Goal: Task Accomplishment & Management: Use online tool/utility

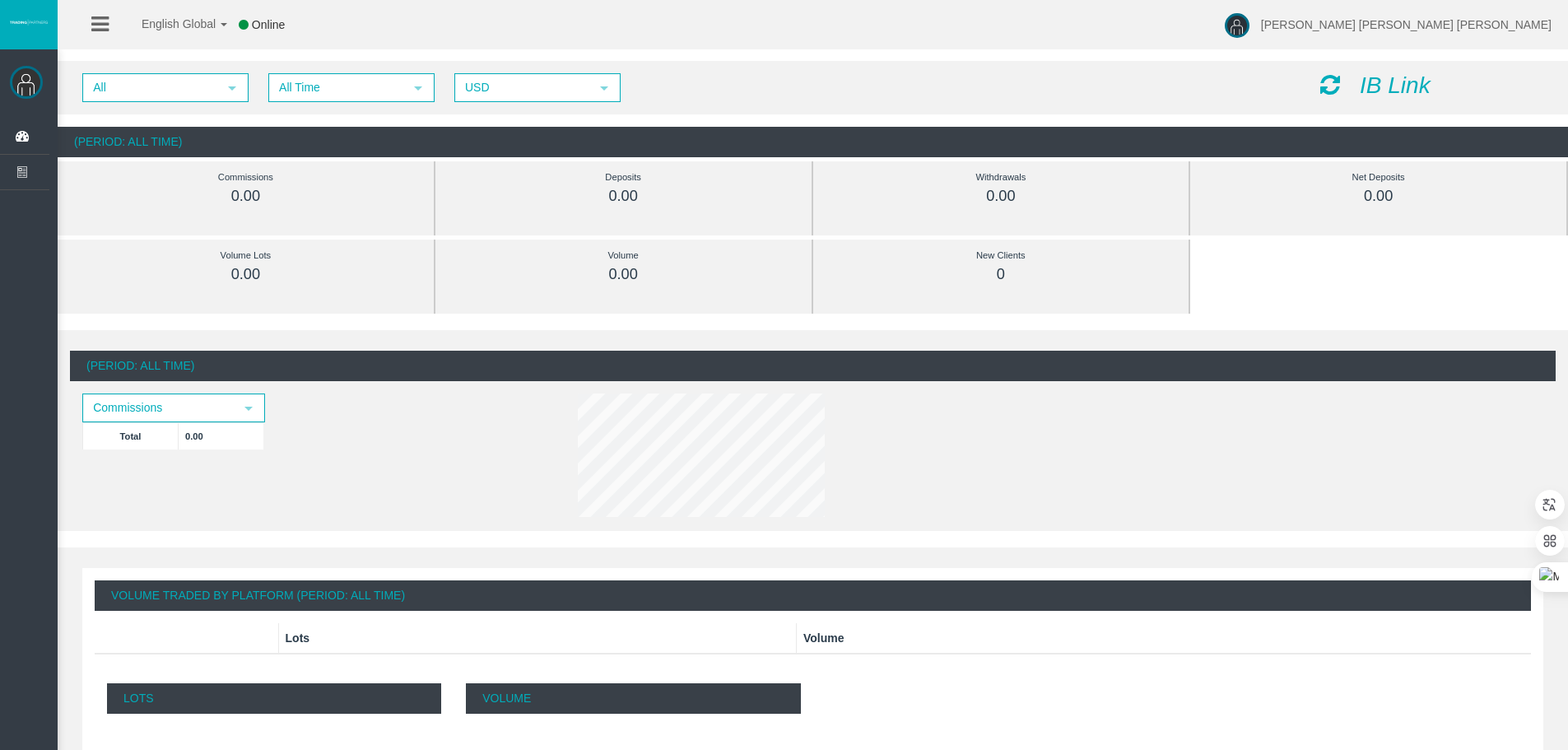
click at [100, 19] on icon at bounding box center [101, 24] width 18 height 20
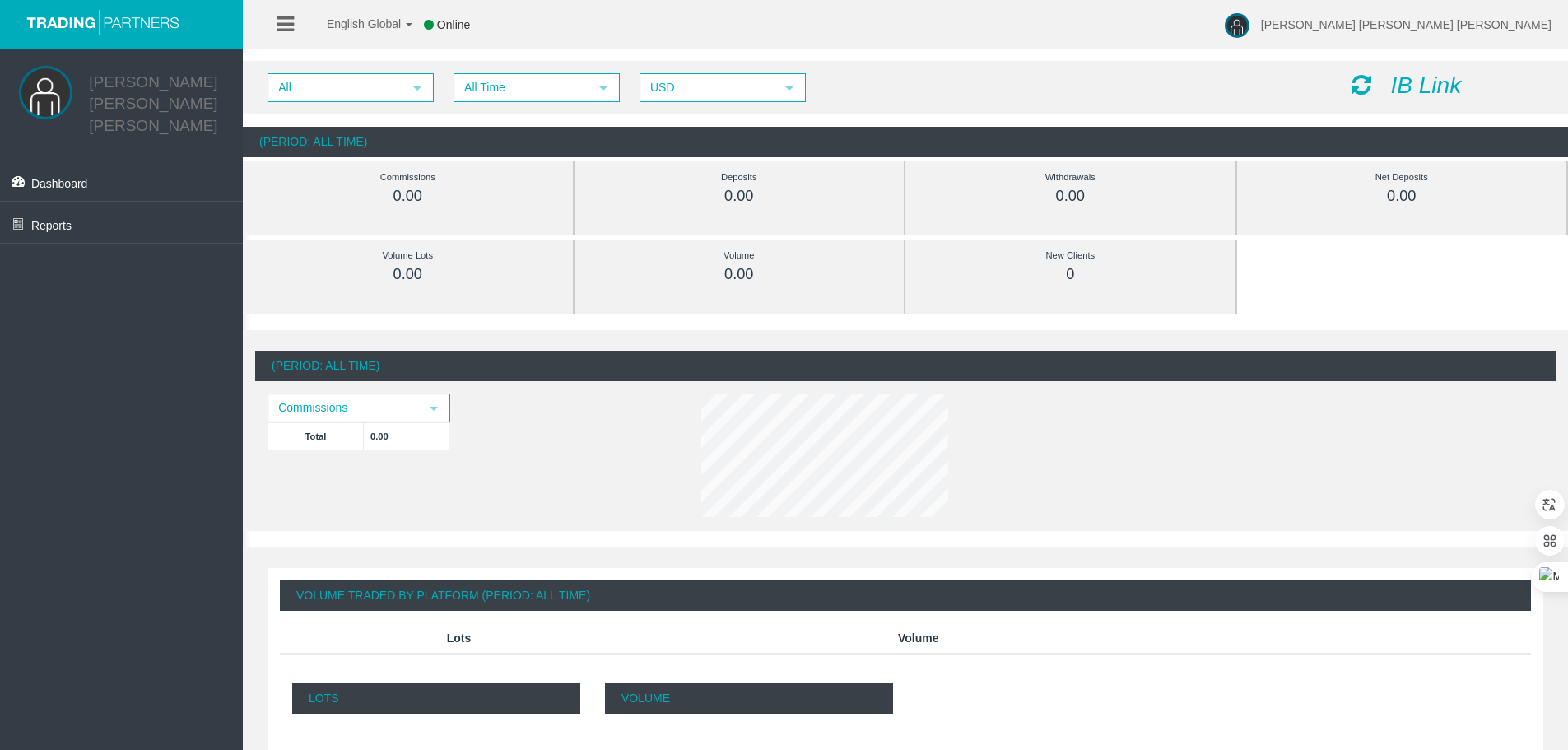
click at [1384, 91] on div "IB Link" at bounding box center [1446, 86] width 216 height 26
click at [1351, 84] on icon at bounding box center [1361, 85] width 19 height 23
click at [1420, 92] on icon "IB Link" at bounding box center [1426, 85] width 71 height 26
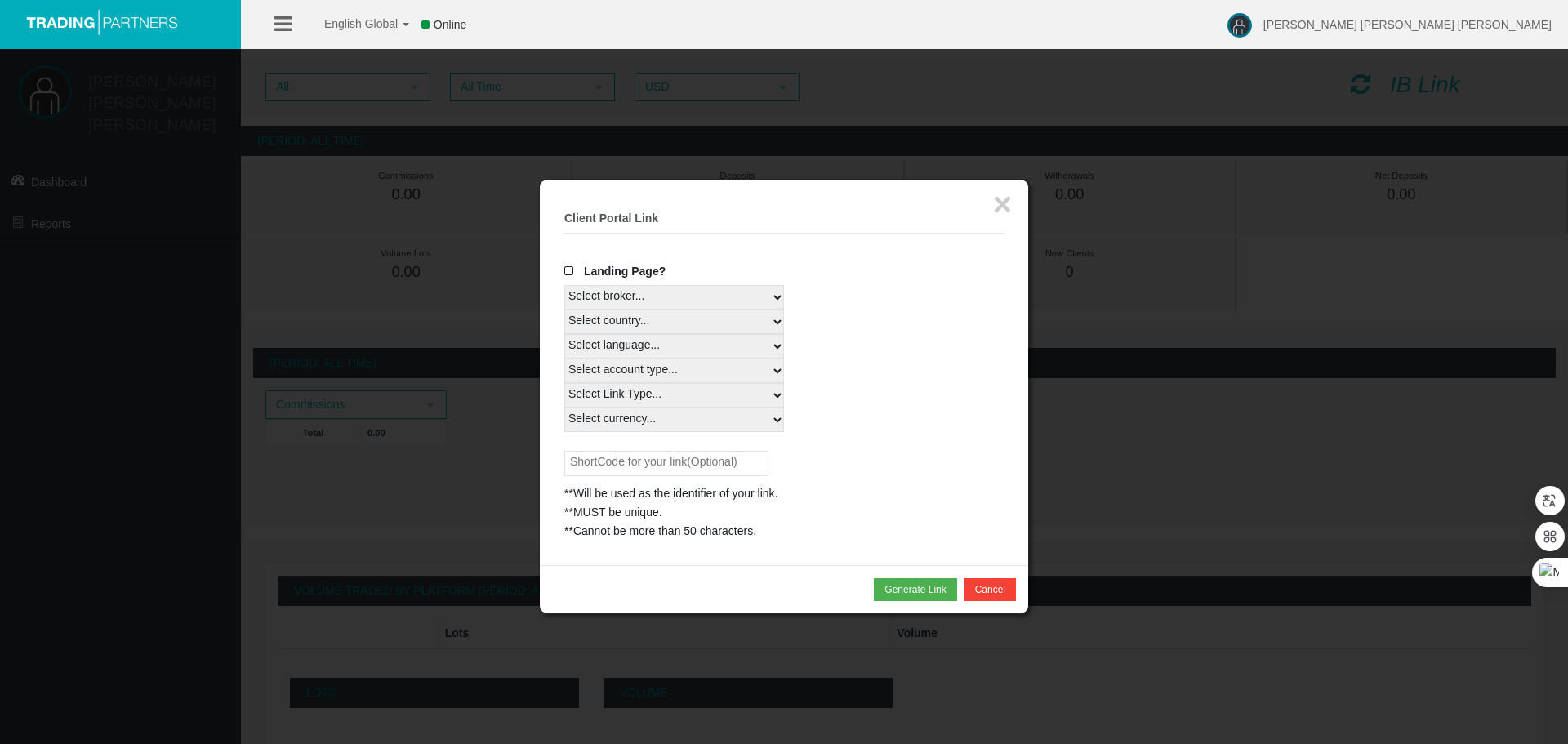
click at [571, 271] on span at bounding box center [572, 270] width 17 height 11
click at [0, 0] on input "Landing Page?" at bounding box center [0, 0] width 0 height 0
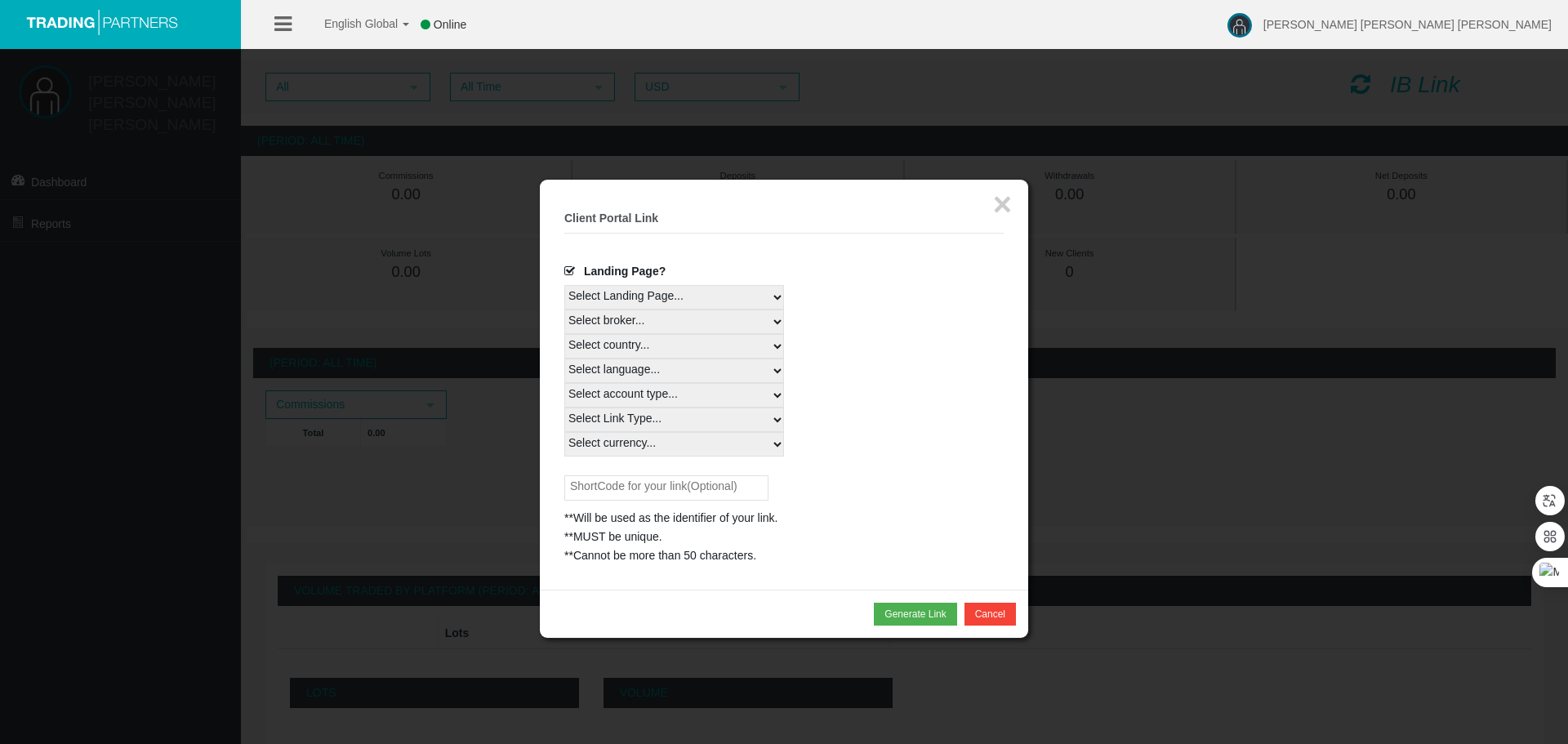
click at [782, 297] on select "Select Landing Page..." at bounding box center [673, 297] width 220 height 25
click at [564, 284] on select "Select Landing Page..." at bounding box center [673, 297] width 220 height 25
click at [757, 321] on select "Select broker... T4Trade" at bounding box center [673, 321] width 220 height 25
click at [740, 352] on select "Select country... Rest of the World" at bounding box center [673, 346] width 220 height 25
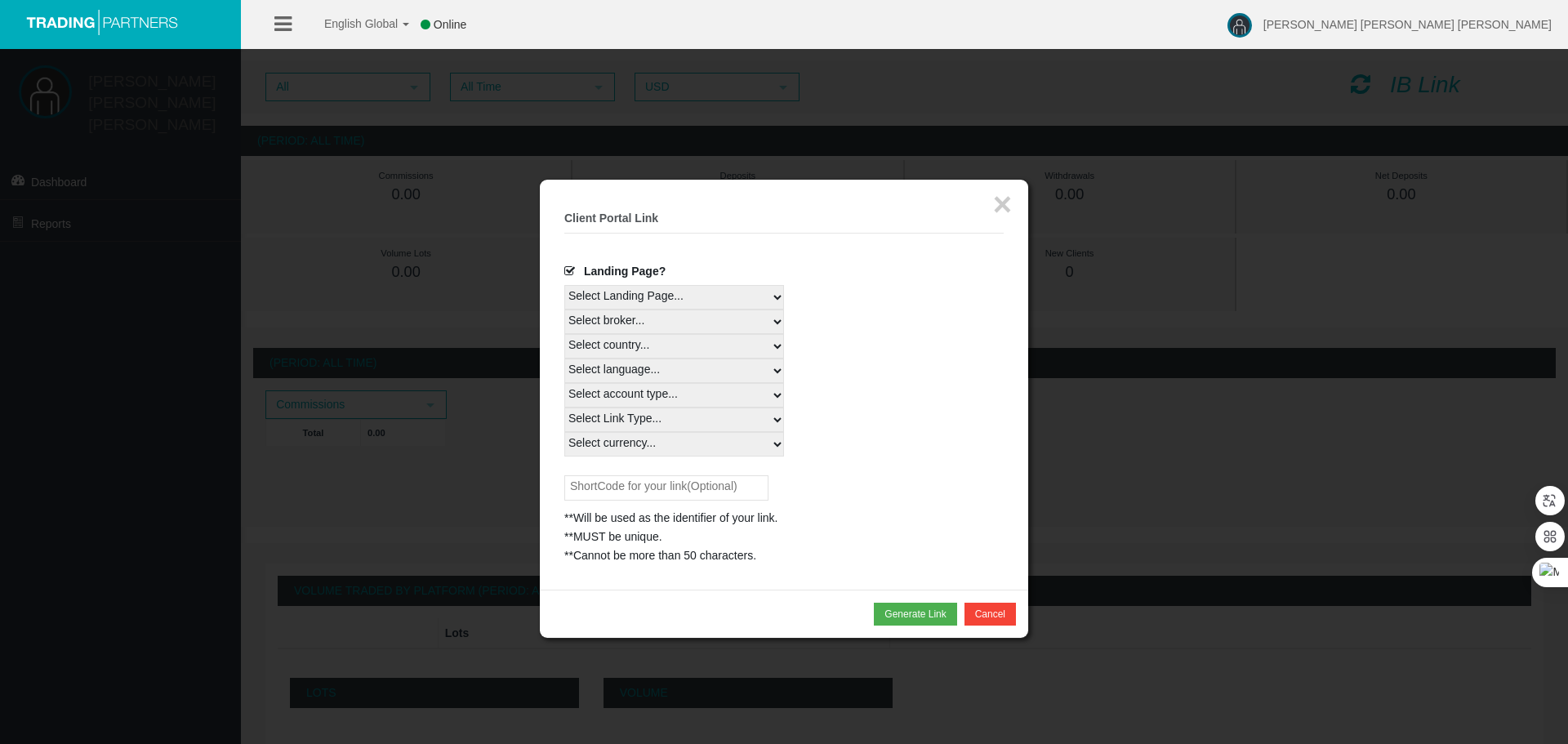
select select
click at [564, 333] on select "Select country... Rest of the World" at bounding box center [673, 346] width 220 height 25
click at [716, 376] on select "Select language... English Japanese Chinese Portuguese Spanish Czech German Fre…" at bounding box center [673, 370] width 220 height 25
select select
click at [564, 358] on select "Select language... English Japanese Chinese Portuguese Spanish Czech German Fre…" at bounding box center [673, 370] width 220 height 25
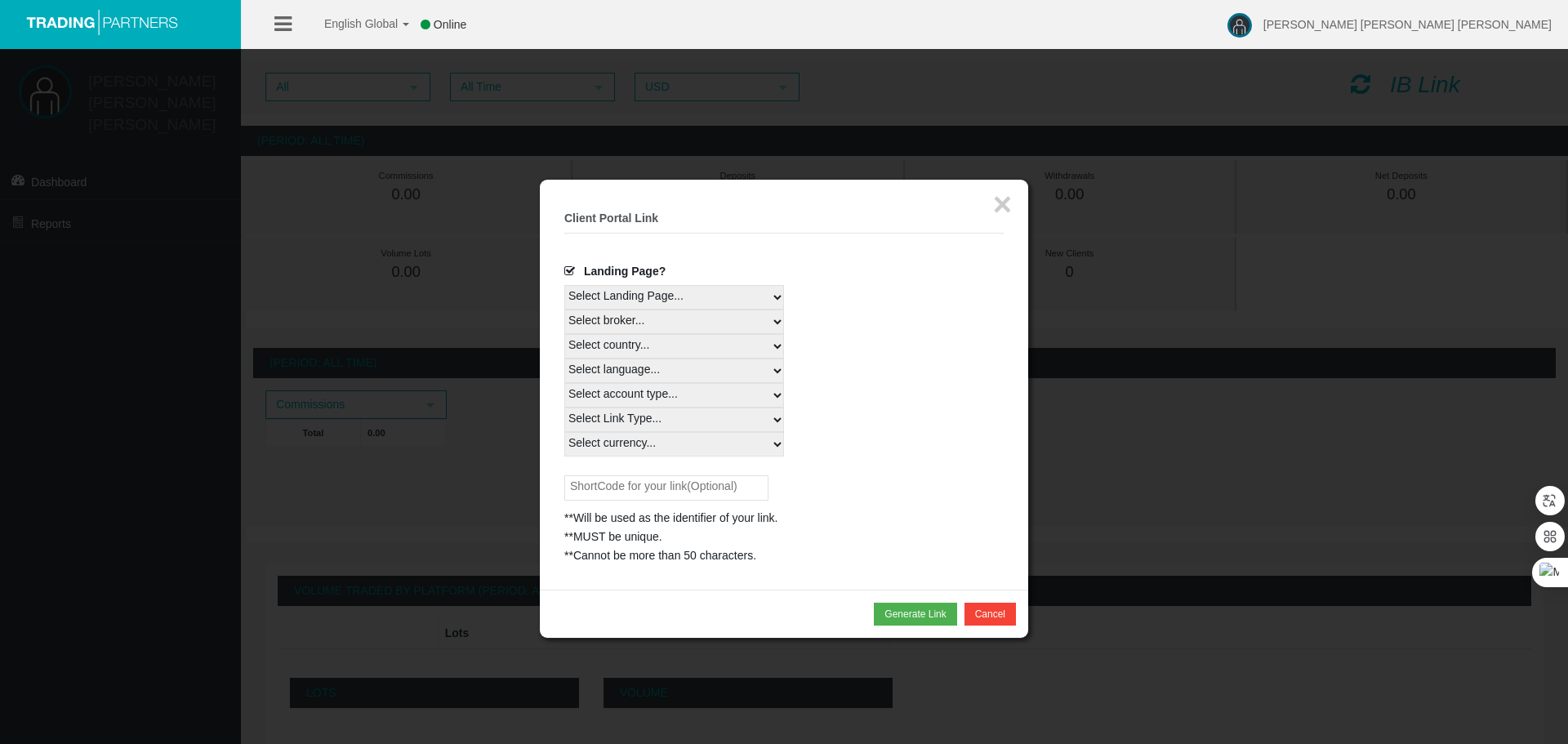
click at [722, 392] on select "Select account type... All Platforms Trade Copy MT4 LiveFloatingSpreadAccount M…" at bounding box center [673, 395] width 220 height 25
select select
click at [564, 383] on select "Select account type... All Platforms Trade Copy MT4 LiveFloatingSpreadAccount M…" at bounding box center [673, 395] width 220 height 25
click at [702, 422] on select "Select Link Type... Real" at bounding box center [673, 419] width 220 height 25
select select "Real"
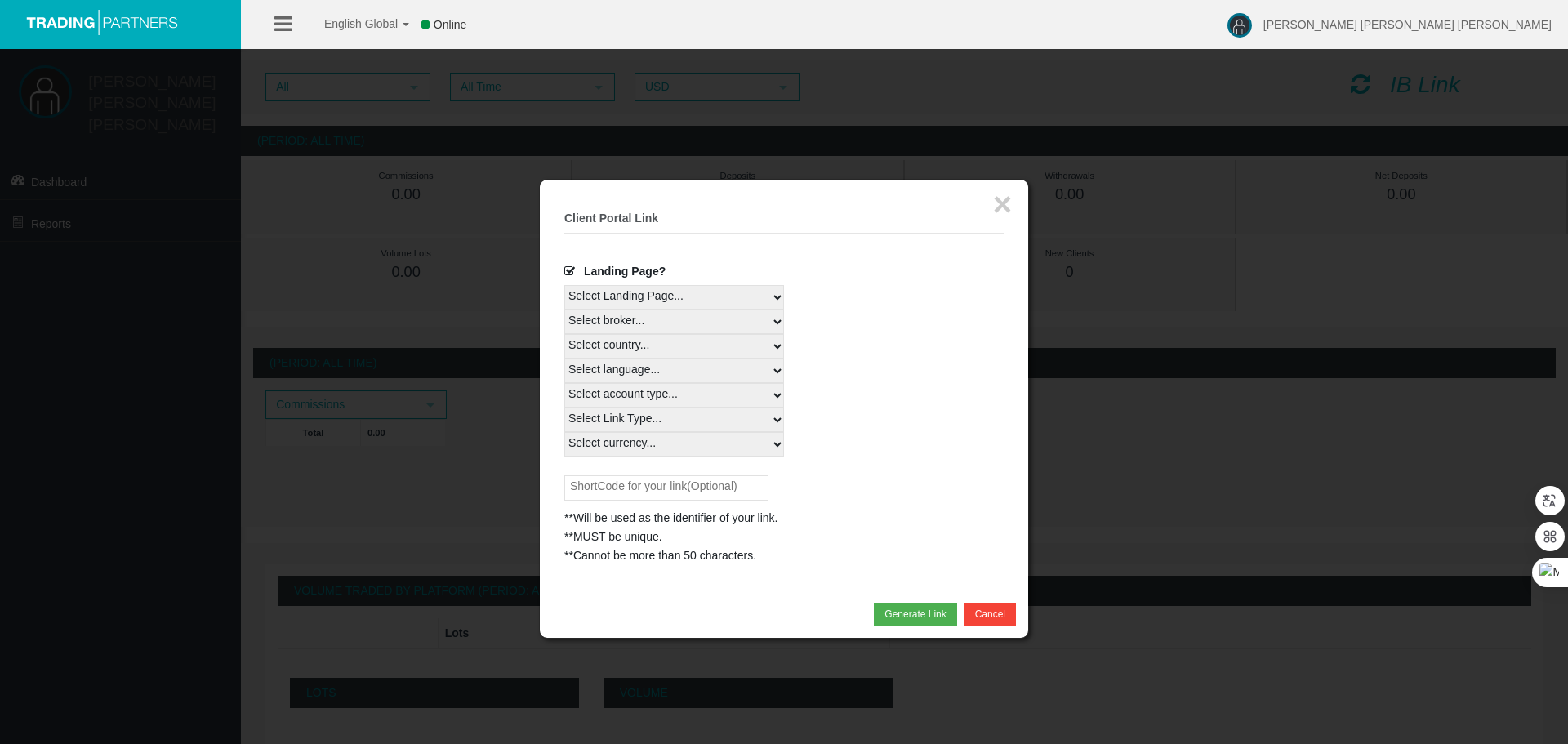
click at [564, 407] on select "Select Link Type... Real" at bounding box center [673, 419] width 220 height 25
click at [692, 442] on select "Select currency... All Currencies" at bounding box center [673, 444] width 220 height 25
select select "All Currencies"
click at [564, 432] on select "Select currency... All Currencies" at bounding box center [673, 444] width 220 height 25
click at [906, 613] on button "Generate Link" at bounding box center [915, 614] width 82 height 23
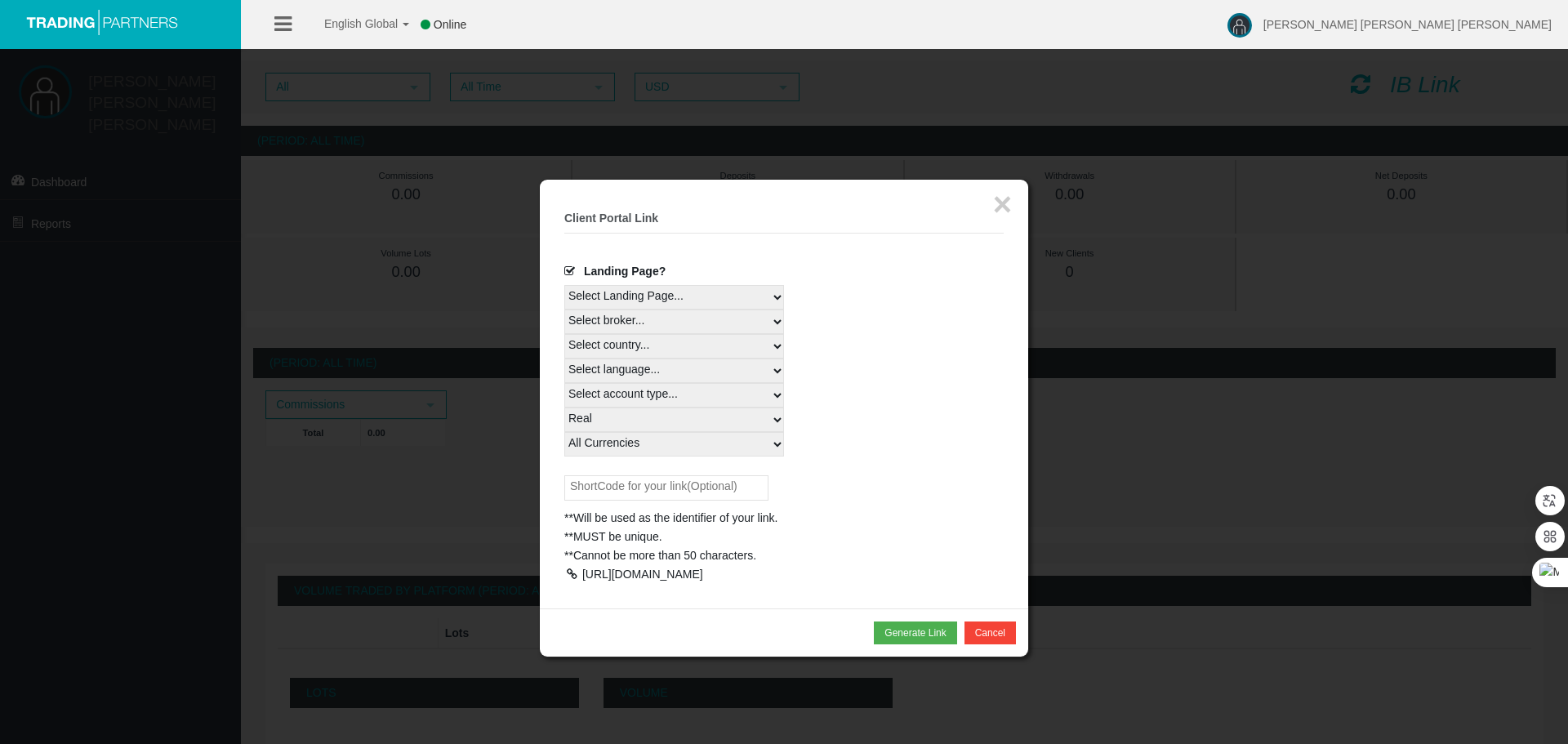
click at [572, 574] on div at bounding box center [571, 573] width 15 height 11
click at [1005, 203] on button "×" at bounding box center [1002, 204] width 18 height 32
